Goal: Task Accomplishment & Management: Use online tool/utility

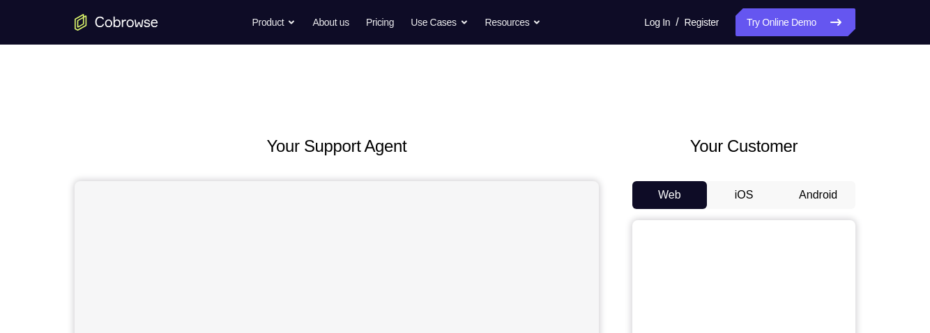
click at [826, 195] on button "Android" at bounding box center [818, 195] width 75 height 28
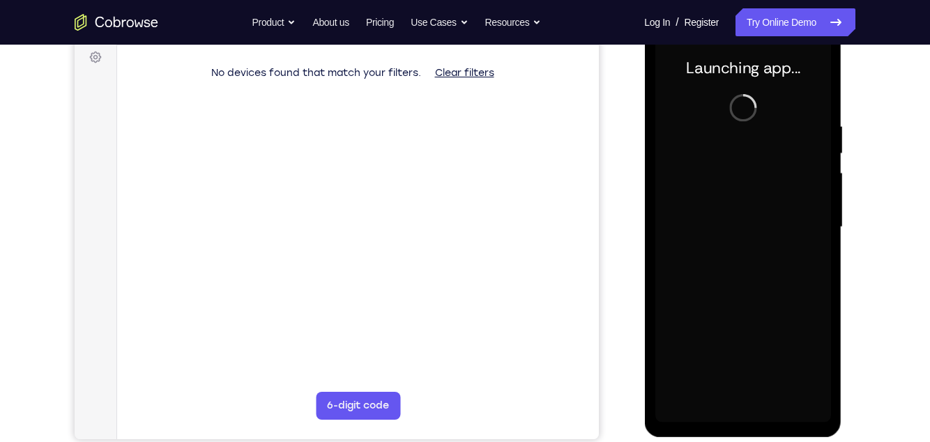
scroll to position [205, 0]
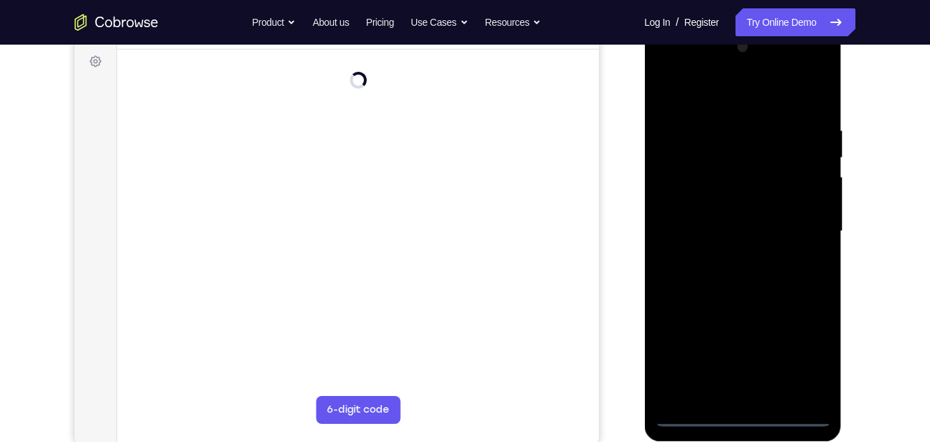
click at [741, 333] on div at bounding box center [743, 231] width 176 height 390
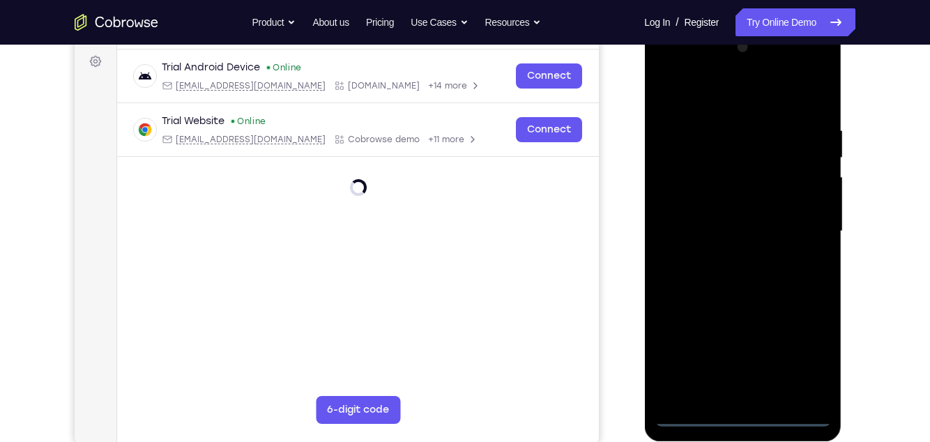
click at [741, 333] on div at bounding box center [743, 231] width 176 height 390
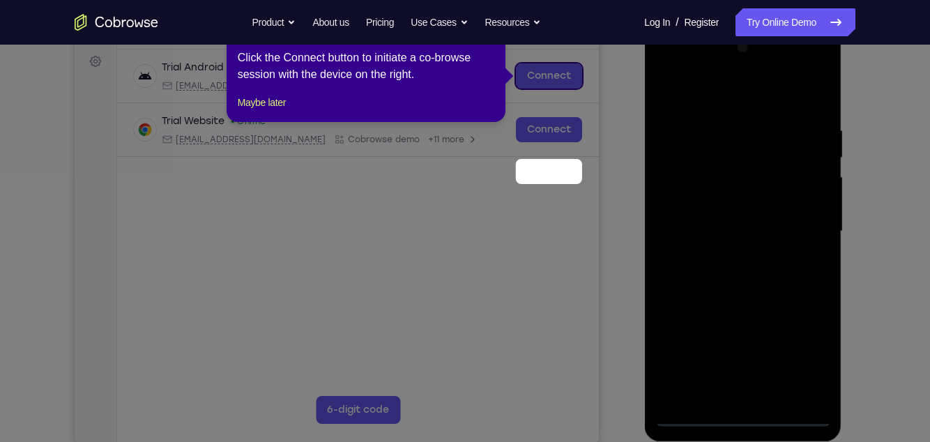
scroll to position [67, 0]
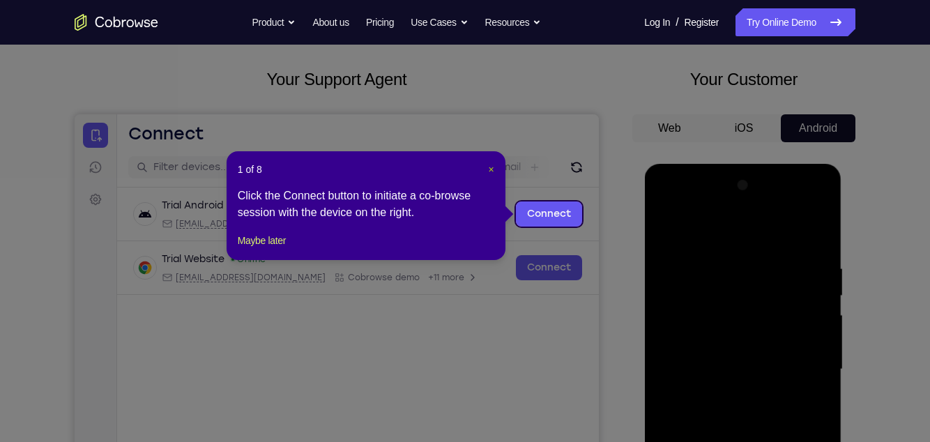
click at [489, 170] on span "×" at bounding box center [492, 169] width 6 height 11
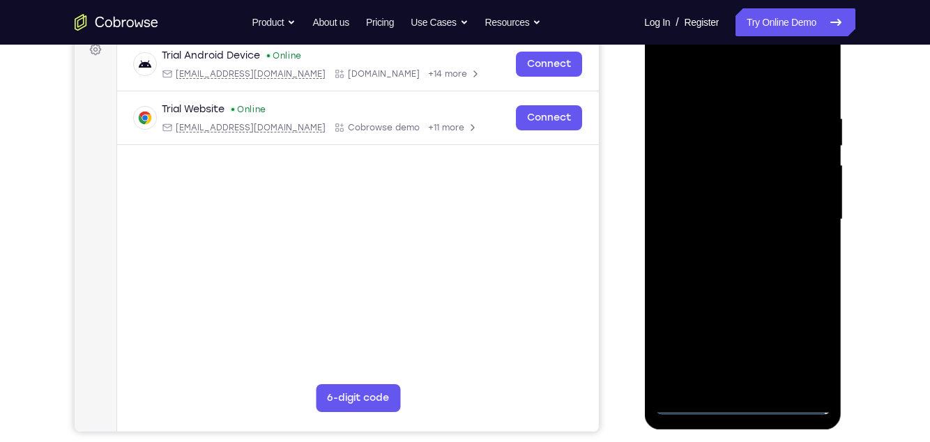
scroll to position [220, 0]
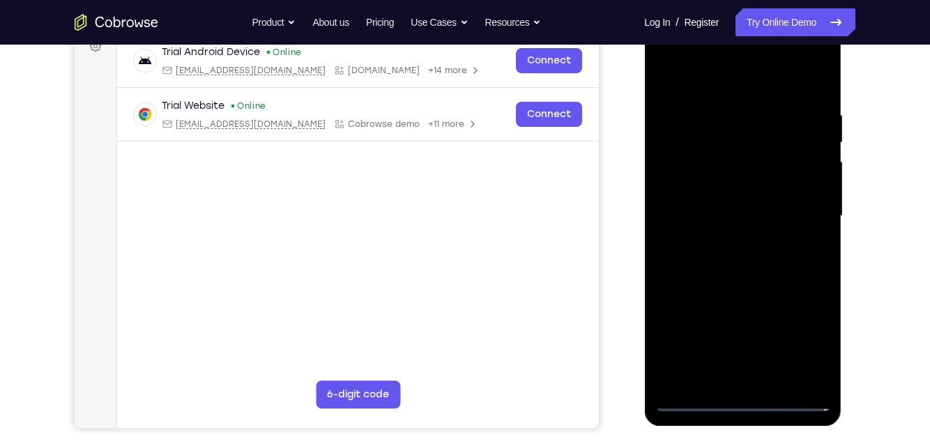
click at [740, 333] on div at bounding box center [743, 216] width 176 height 390
click at [805, 333] on div at bounding box center [743, 216] width 176 height 390
click at [734, 84] on div at bounding box center [743, 216] width 176 height 390
click at [796, 207] on div at bounding box center [743, 216] width 176 height 390
click at [725, 243] on div at bounding box center [743, 216] width 176 height 390
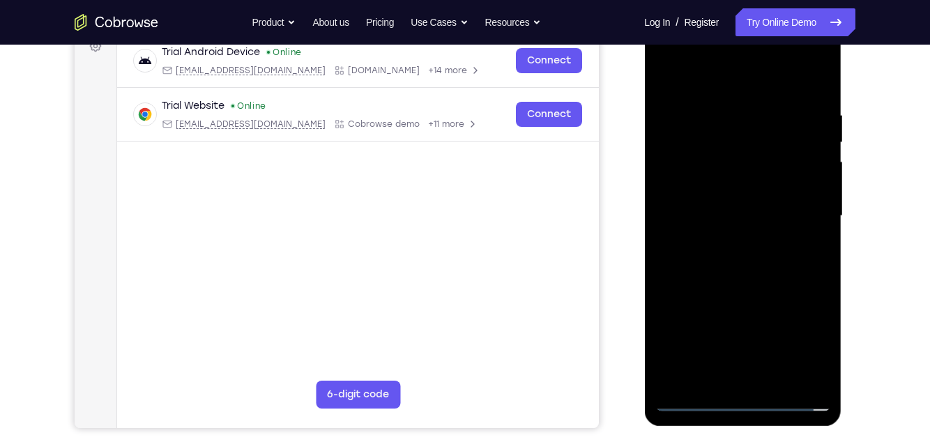
click at [722, 199] on div at bounding box center [743, 216] width 176 height 390
click at [742, 188] on div at bounding box center [743, 216] width 176 height 390
click at [749, 234] on div at bounding box center [743, 216] width 176 height 390
click at [741, 243] on div at bounding box center [743, 216] width 176 height 390
click at [747, 248] on div at bounding box center [743, 216] width 176 height 390
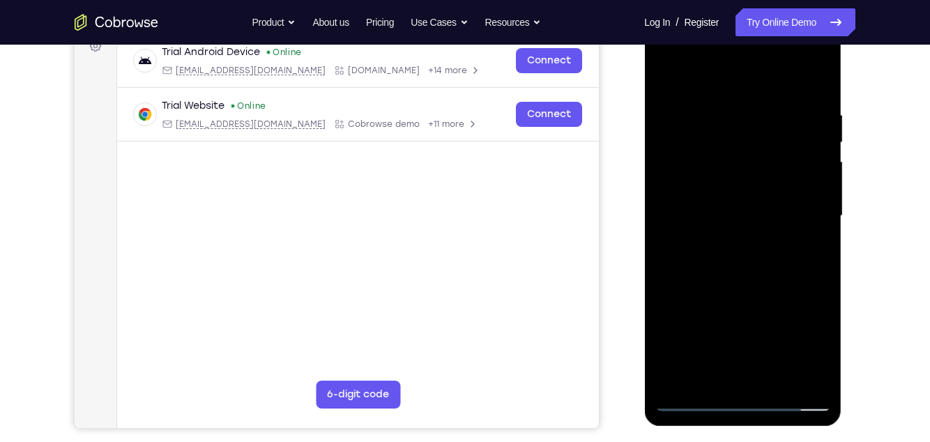
click at [752, 243] on div at bounding box center [743, 216] width 176 height 390
click at [760, 208] on div at bounding box center [743, 216] width 176 height 390
click at [700, 221] on div at bounding box center [743, 216] width 176 height 390
click at [738, 206] on div at bounding box center [743, 216] width 176 height 390
click at [784, 231] on div at bounding box center [743, 216] width 176 height 390
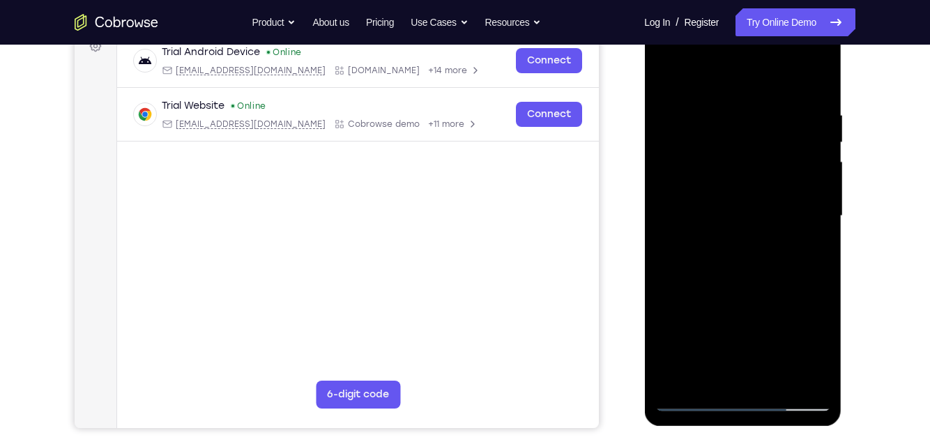
click at [743, 254] on div at bounding box center [743, 216] width 176 height 390
click at [814, 211] on div at bounding box center [743, 216] width 176 height 390
click at [826, 209] on div at bounding box center [743, 216] width 176 height 390
click at [818, 203] on div at bounding box center [743, 216] width 176 height 390
click at [727, 229] on div at bounding box center [743, 216] width 176 height 390
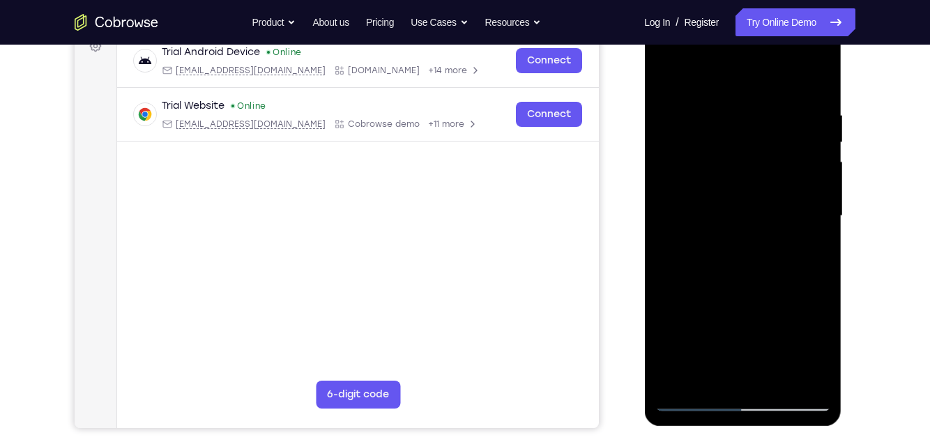
click at [706, 251] on div at bounding box center [743, 216] width 176 height 390
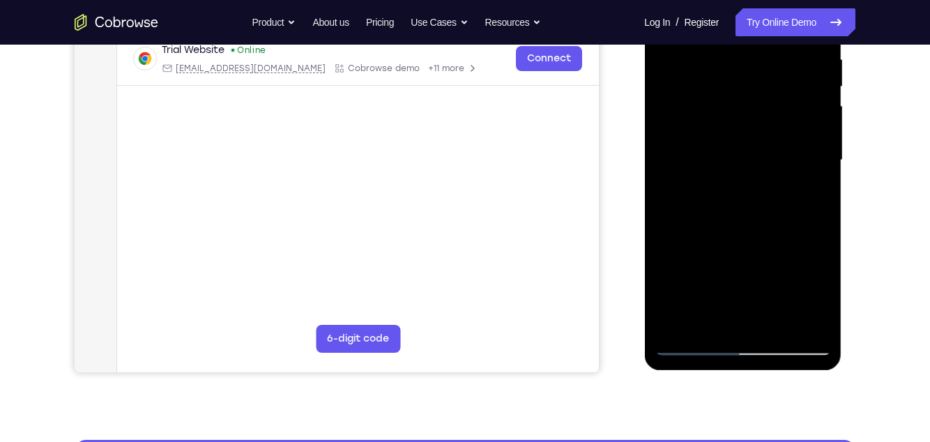
scroll to position [278, 0]
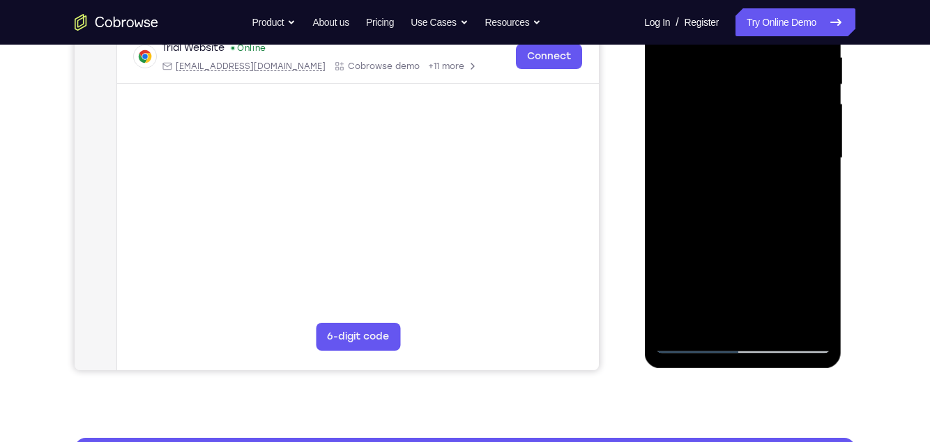
click at [697, 333] on div at bounding box center [743, 158] width 176 height 390
click at [692, 333] on div at bounding box center [743, 158] width 176 height 390
click at [705, 151] on div at bounding box center [743, 158] width 176 height 390
click at [736, 127] on div at bounding box center [743, 158] width 176 height 390
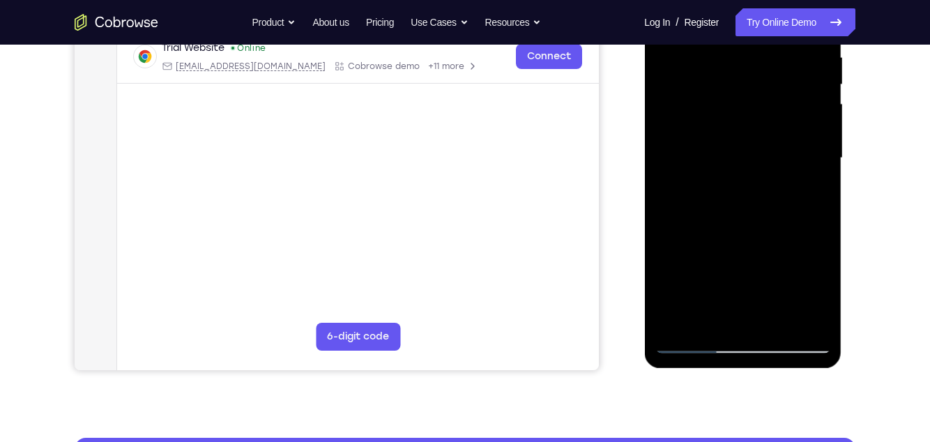
click at [790, 160] on div at bounding box center [743, 158] width 176 height 390
click at [697, 200] on div at bounding box center [743, 158] width 176 height 390
click at [706, 176] on div at bounding box center [743, 158] width 176 height 390
click at [684, 333] on div at bounding box center [743, 158] width 176 height 390
click at [693, 333] on div at bounding box center [743, 158] width 176 height 390
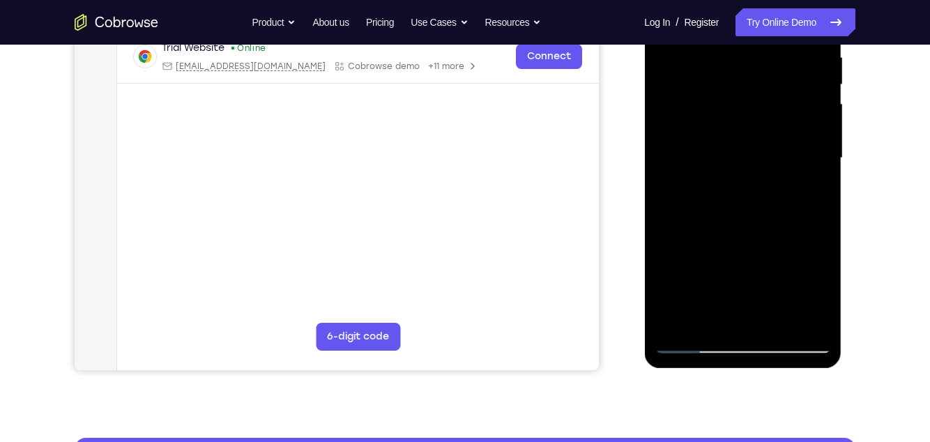
click at [726, 183] on div at bounding box center [743, 158] width 176 height 390
click at [745, 140] on div at bounding box center [743, 158] width 176 height 390
click at [695, 333] on div at bounding box center [743, 158] width 176 height 390
click at [715, 79] on div at bounding box center [743, 158] width 176 height 390
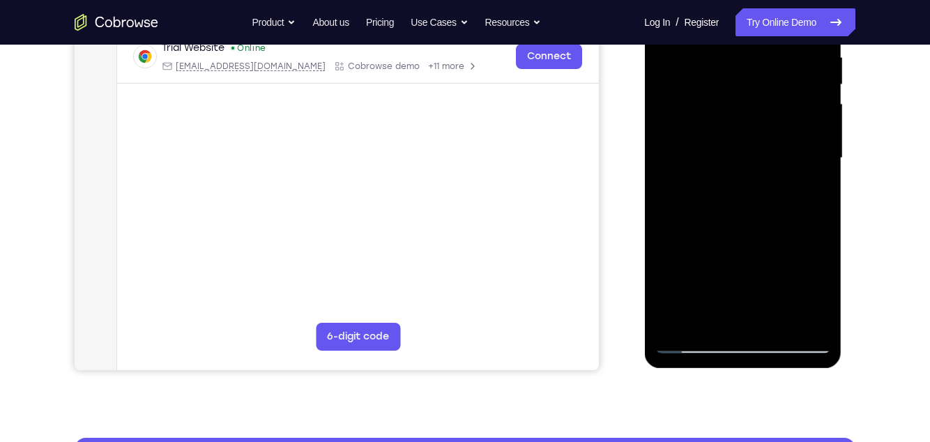
click at [729, 227] on div at bounding box center [743, 158] width 176 height 390
click at [726, 147] on div at bounding box center [743, 158] width 176 height 390
click at [725, 160] on div at bounding box center [743, 158] width 176 height 390
click at [719, 95] on div at bounding box center [743, 158] width 176 height 390
click at [685, 148] on div at bounding box center [743, 158] width 176 height 390
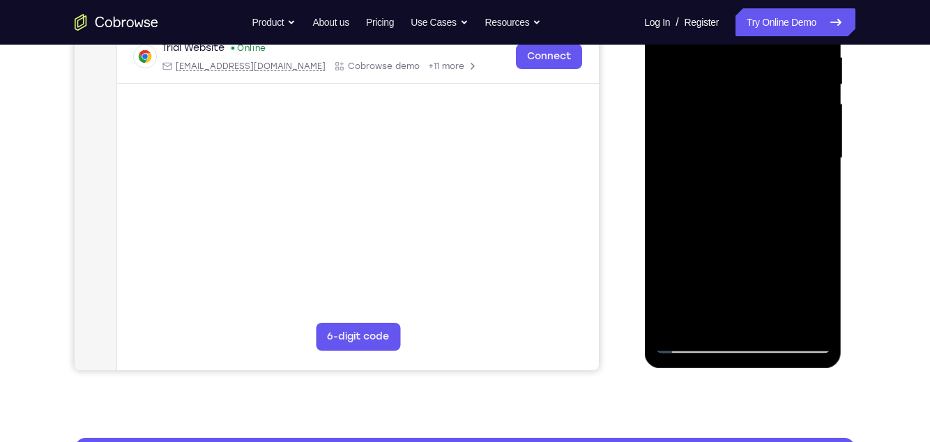
click at [688, 172] on div at bounding box center [743, 158] width 176 height 390
click at [702, 183] on div at bounding box center [743, 158] width 176 height 390
click at [688, 333] on div at bounding box center [743, 158] width 176 height 390
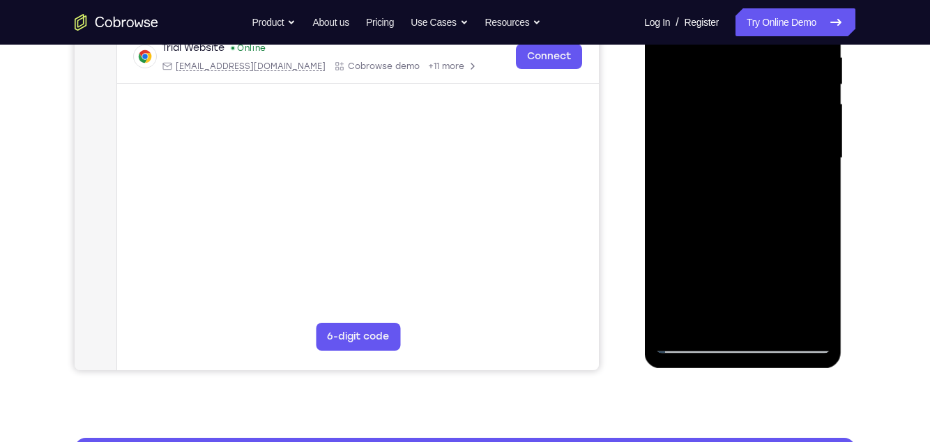
click at [688, 333] on div at bounding box center [743, 158] width 176 height 390
click at [720, 120] on div at bounding box center [743, 158] width 176 height 390
click at [701, 162] on div at bounding box center [743, 158] width 176 height 390
click at [722, 100] on div at bounding box center [743, 158] width 176 height 390
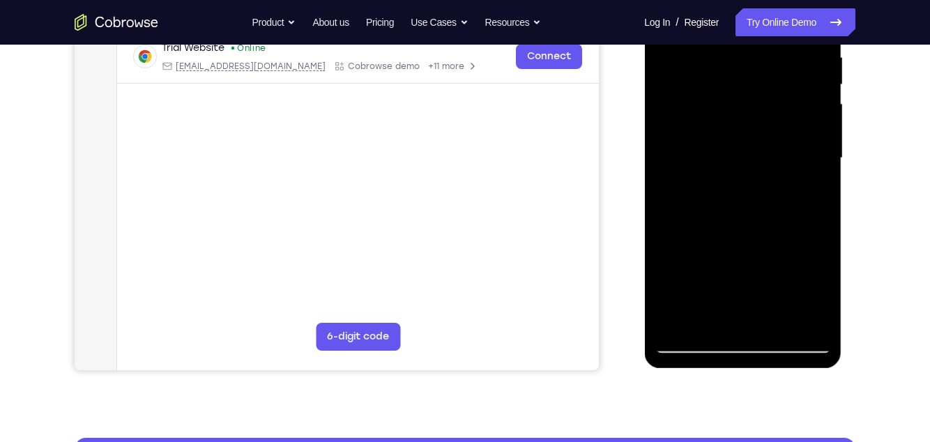
click at [686, 146] on div at bounding box center [743, 158] width 176 height 390
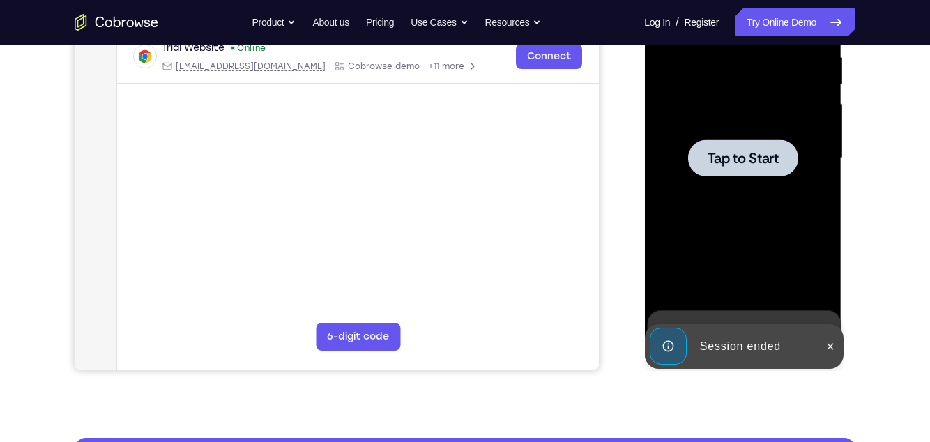
click at [754, 142] on div at bounding box center [743, 157] width 110 height 37
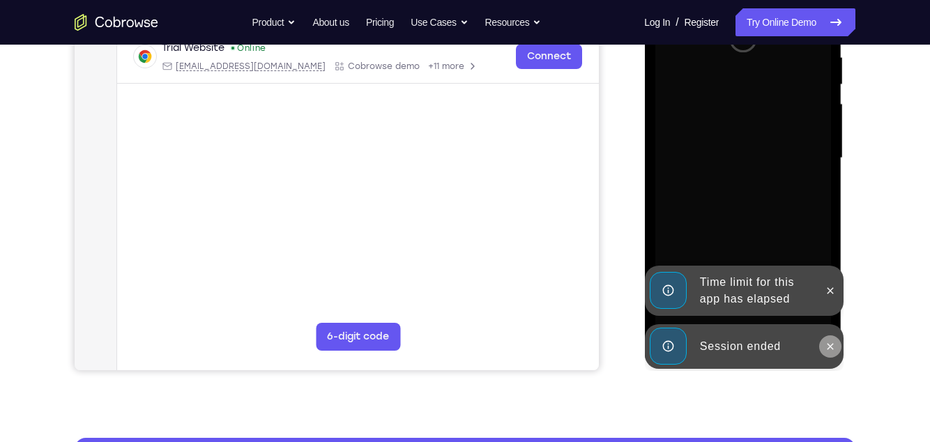
click at [831, 333] on icon at bounding box center [830, 346] width 6 height 6
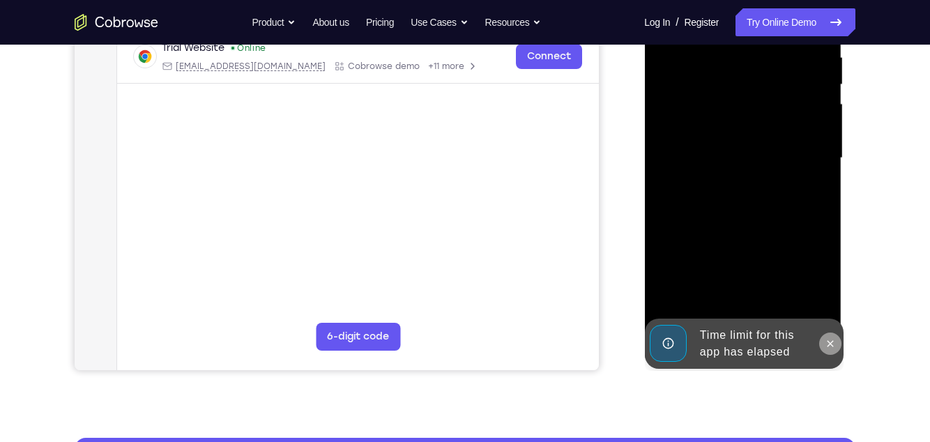
click at [832, 333] on icon at bounding box center [830, 343] width 6 height 6
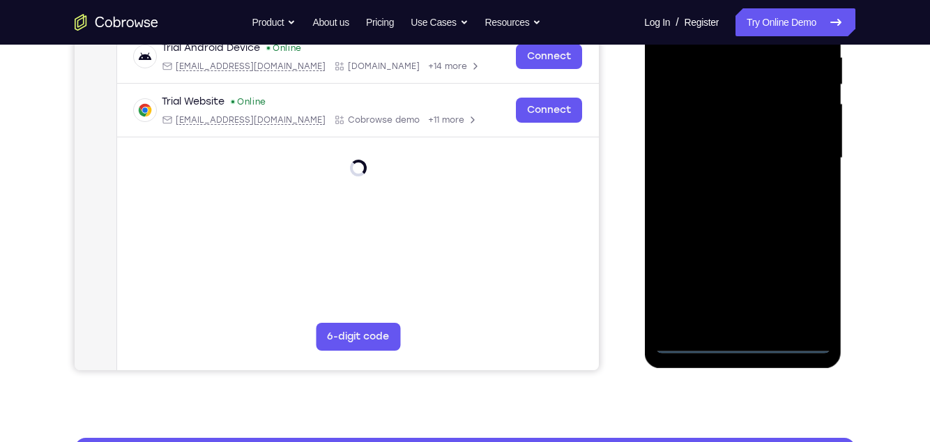
click at [743, 333] on div at bounding box center [743, 158] width 176 height 390
click at [805, 283] on div at bounding box center [743, 158] width 176 height 390
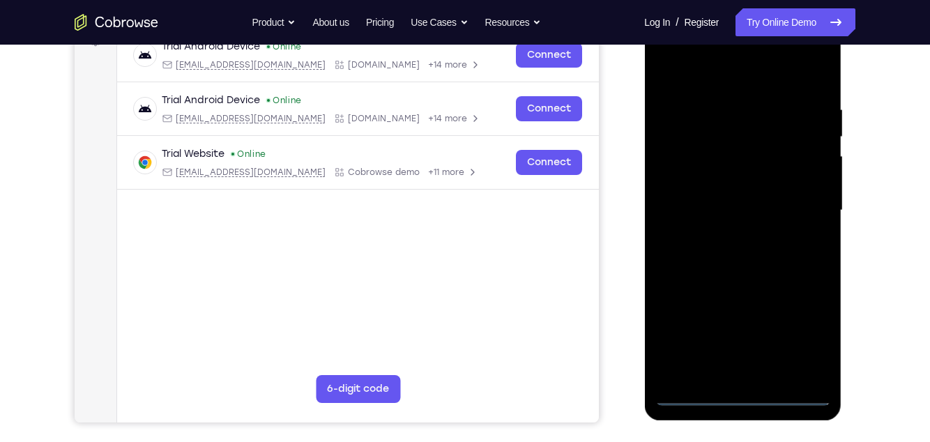
scroll to position [224, 0]
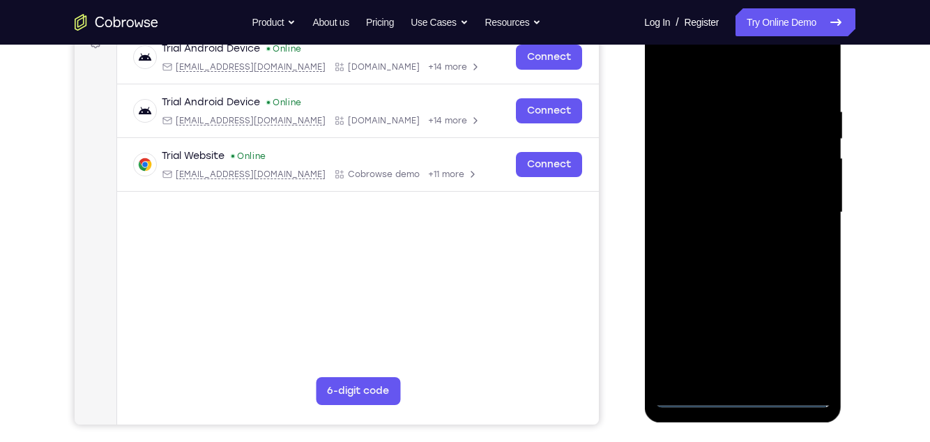
click at [696, 73] on div at bounding box center [743, 212] width 176 height 390
click at [681, 172] on div at bounding box center [743, 212] width 176 height 390
click at [698, 201] on div at bounding box center [743, 212] width 176 height 390
click at [712, 185] on div at bounding box center [743, 212] width 176 height 390
click at [704, 218] on div at bounding box center [743, 212] width 176 height 390
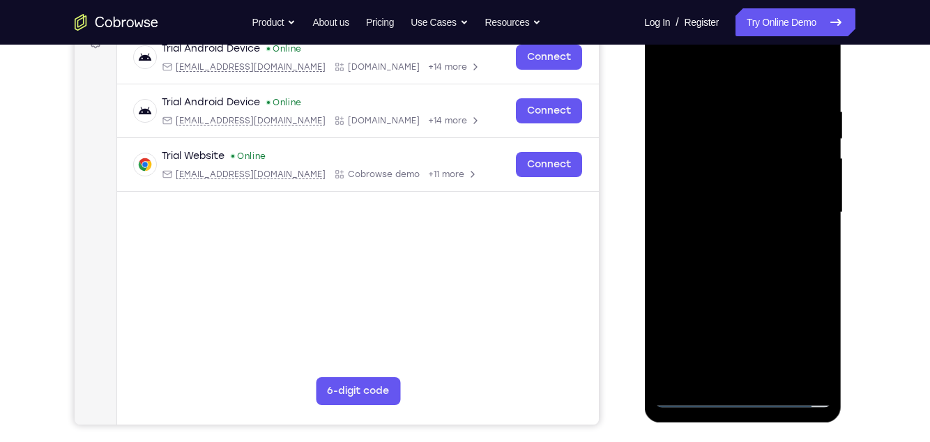
click at [719, 246] on div at bounding box center [743, 212] width 176 height 390
click at [693, 333] on div at bounding box center [743, 212] width 176 height 390
click at [744, 287] on div at bounding box center [743, 212] width 176 height 390
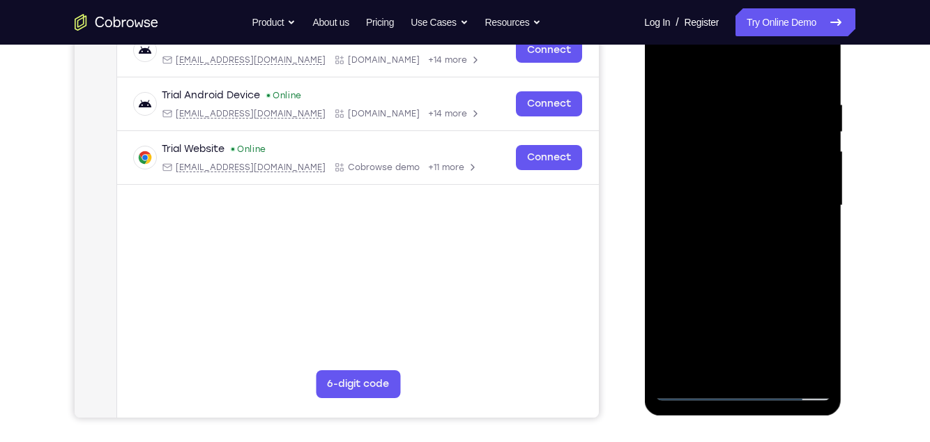
scroll to position [233, 0]
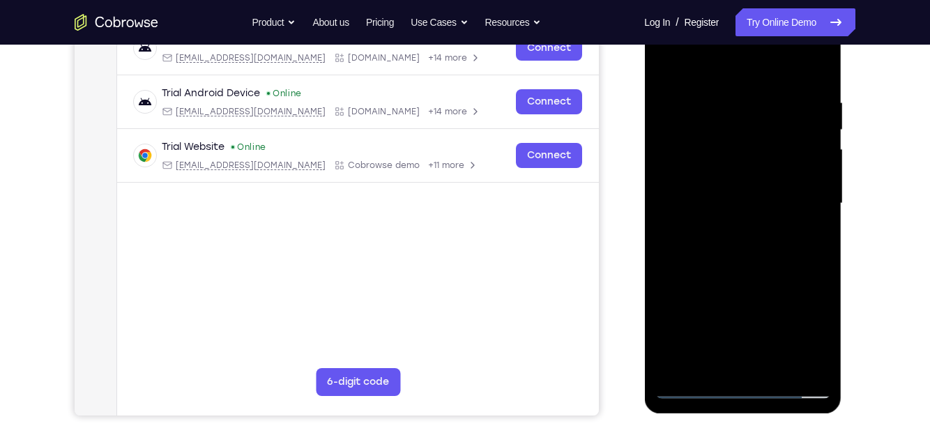
click at [688, 333] on div at bounding box center [743, 203] width 176 height 390
click at [695, 333] on div at bounding box center [743, 203] width 176 height 390
click at [795, 200] on div at bounding box center [743, 203] width 176 height 390
click at [734, 198] on div at bounding box center [743, 203] width 176 height 390
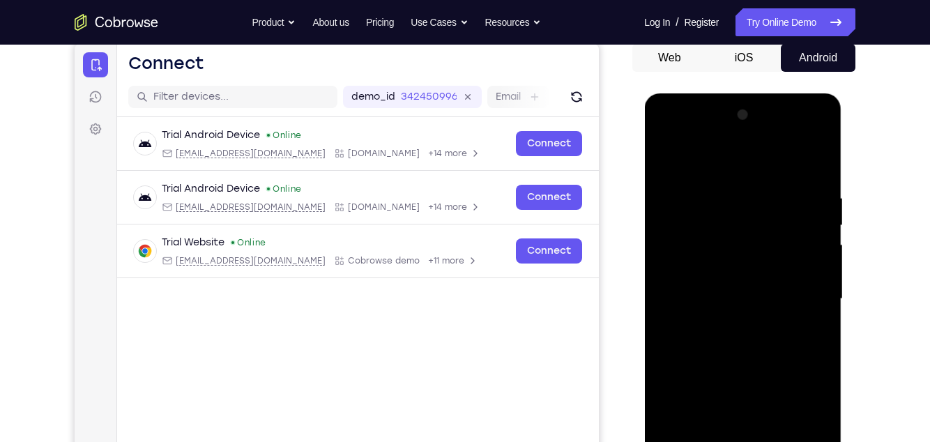
scroll to position [138, 0]
click at [729, 322] on div at bounding box center [743, 298] width 176 height 390
click at [721, 281] on div at bounding box center [743, 298] width 176 height 390
click at [694, 263] on div at bounding box center [743, 298] width 176 height 390
click at [743, 292] on div at bounding box center [743, 298] width 176 height 390
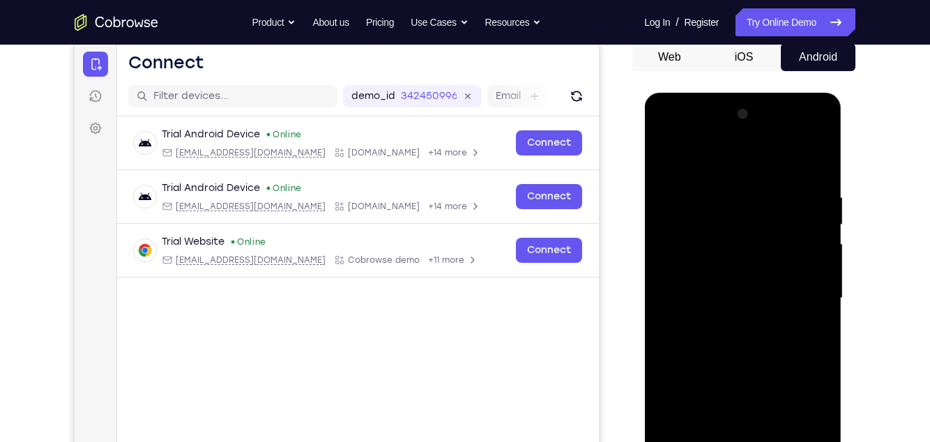
click at [711, 333] on div at bounding box center [743, 298] width 176 height 390
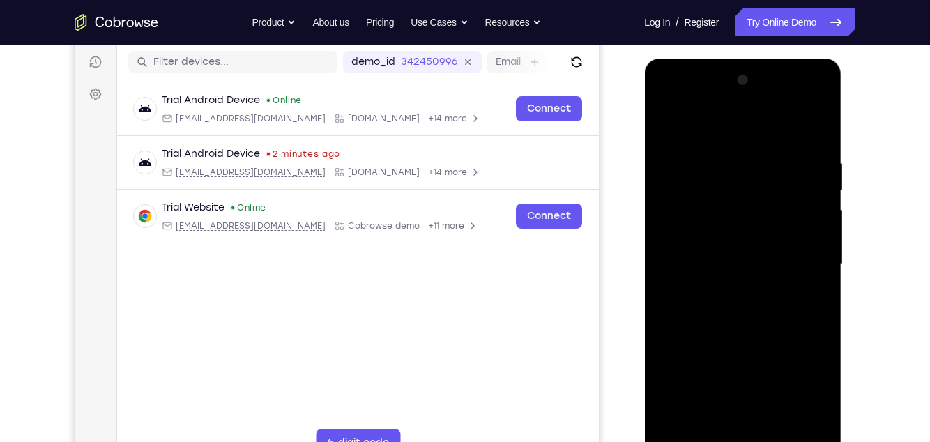
scroll to position [172, 0]
click at [775, 333] on div at bounding box center [743, 265] width 176 height 390
click at [766, 333] on div at bounding box center [743, 265] width 176 height 390
click at [771, 333] on div at bounding box center [743, 265] width 176 height 390
click at [770, 333] on div at bounding box center [743, 265] width 176 height 390
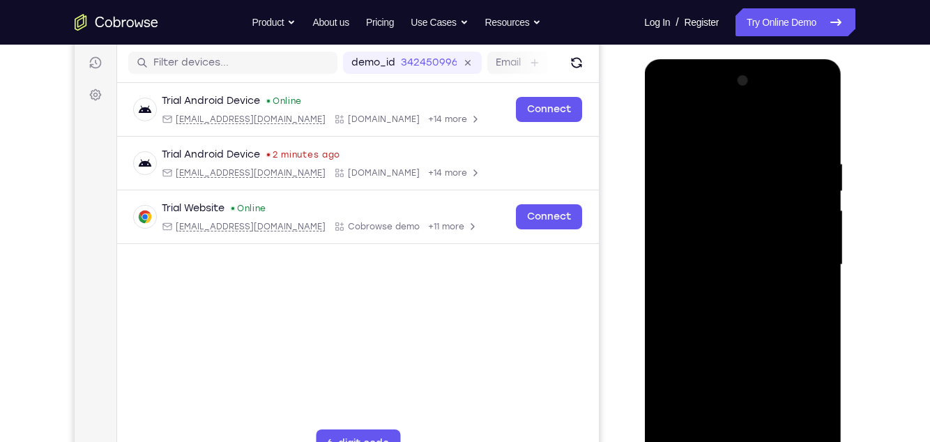
click at [766, 333] on div at bounding box center [743, 265] width 176 height 390
click at [755, 98] on div at bounding box center [743, 265] width 176 height 390
click at [737, 213] on div at bounding box center [743, 265] width 176 height 390
click at [808, 213] on div at bounding box center [743, 265] width 176 height 390
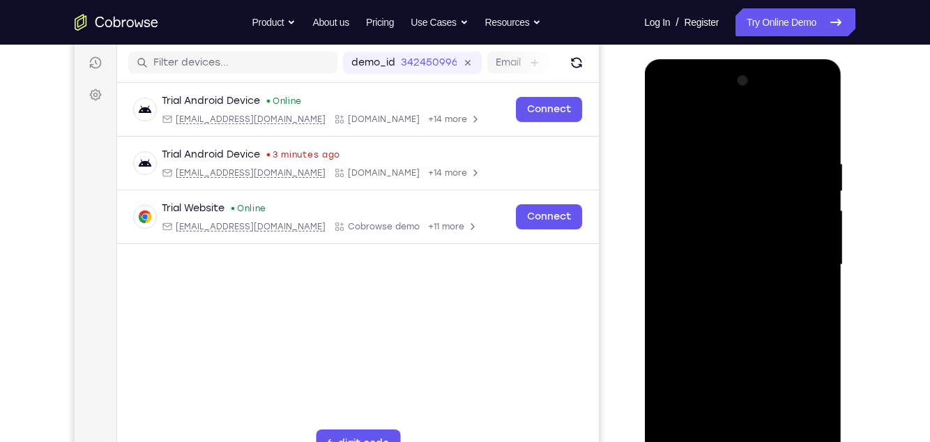
click at [808, 213] on div at bounding box center [743, 265] width 176 height 390
click at [797, 275] on div at bounding box center [743, 265] width 176 height 390
click at [796, 245] on div at bounding box center [743, 265] width 176 height 390
